Goal: Information Seeking & Learning: Learn about a topic

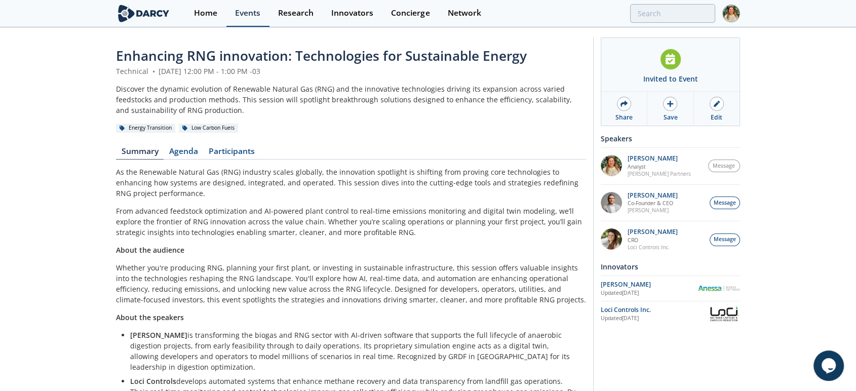
click at [245, 14] on div "Events" at bounding box center [247, 13] width 25 height 8
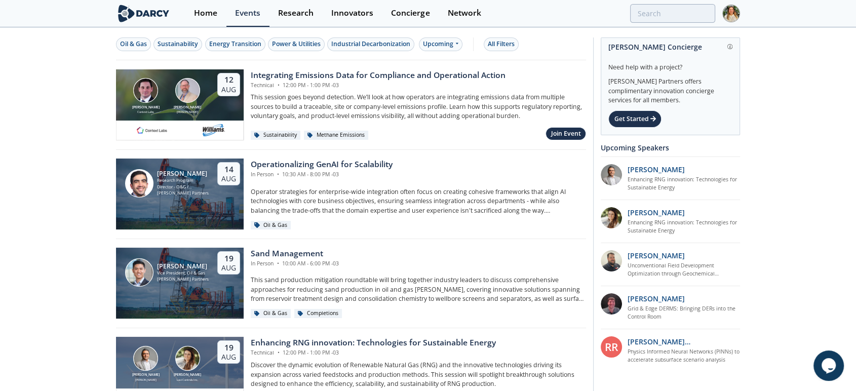
click at [284, 76] on div "Integrating Emissions Data for Compliance and Operational Action" at bounding box center [378, 75] width 255 height 12
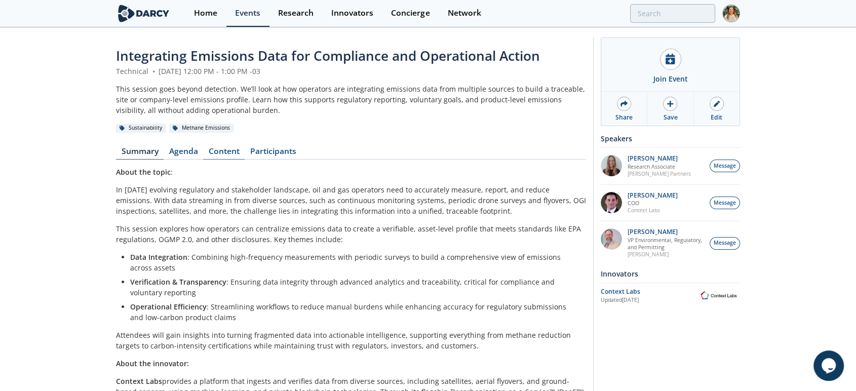
click at [225, 148] on link "Content" at bounding box center [224, 153] width 42 height 12
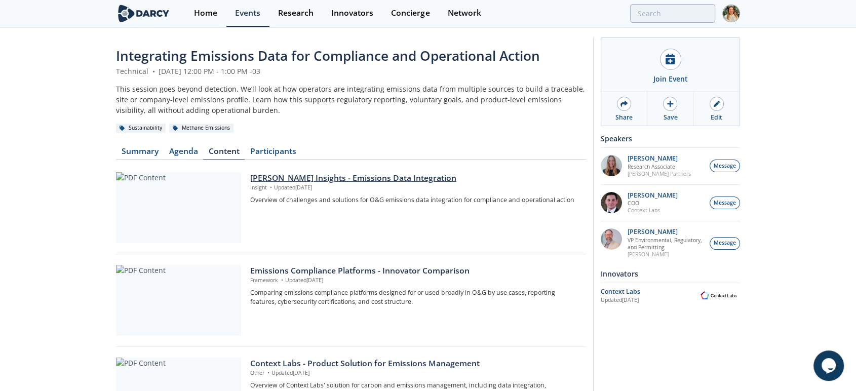
click at [268, 177] on div "[PERSON_NAME] Insights - Emissions Data Integration" at bounding box center [414, 178] width 329 height 12
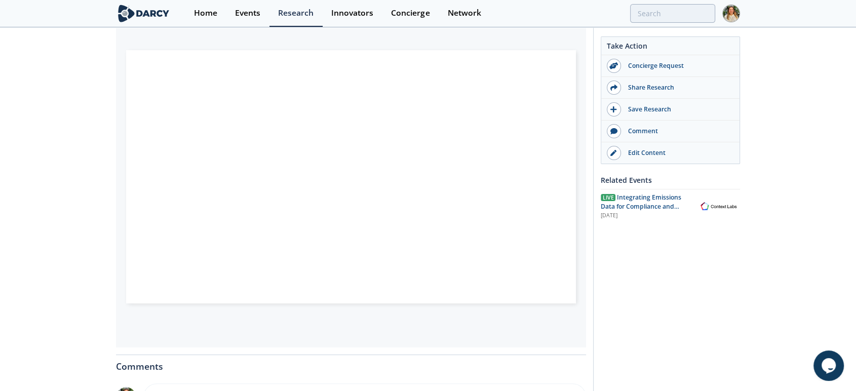
scroll to position [112, 0]
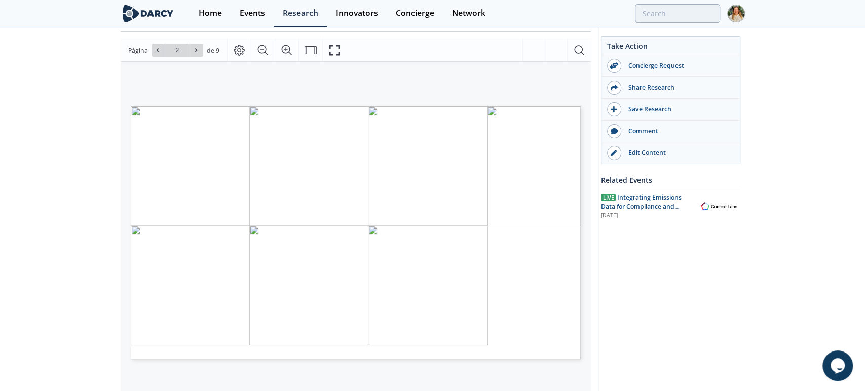
type input "3"
type input "4"
type input "1"
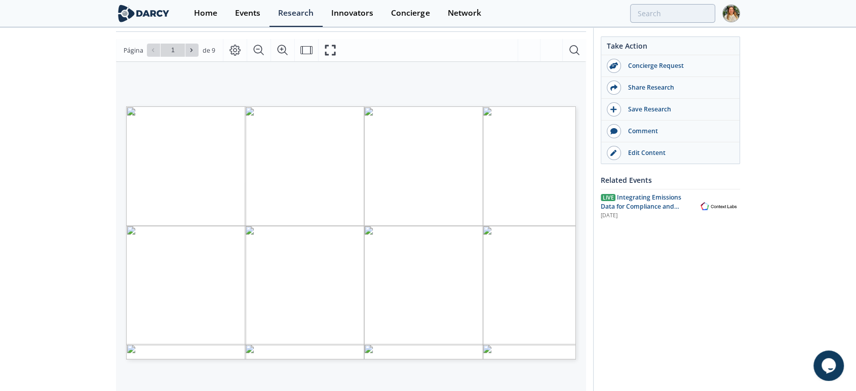
scroll to position [0, 0]
